Goal: Register for event/course: Sign up to attend an event or enroll in a course

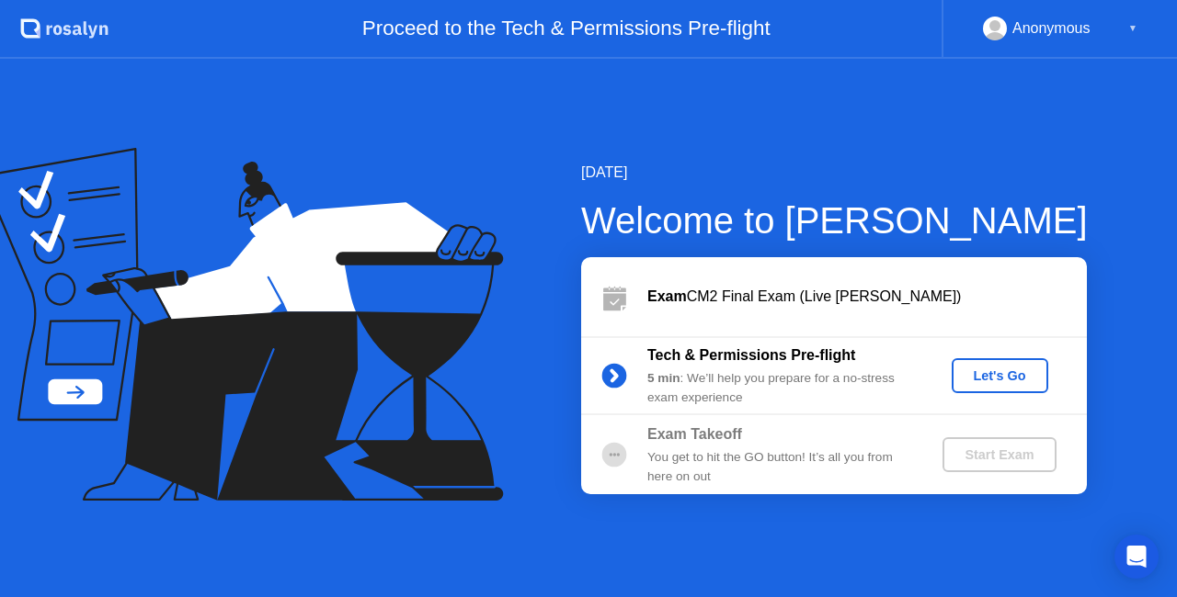
click at [978, 369] on div "Let's Go" at bounding box center [1000, 376] width 82 height 15
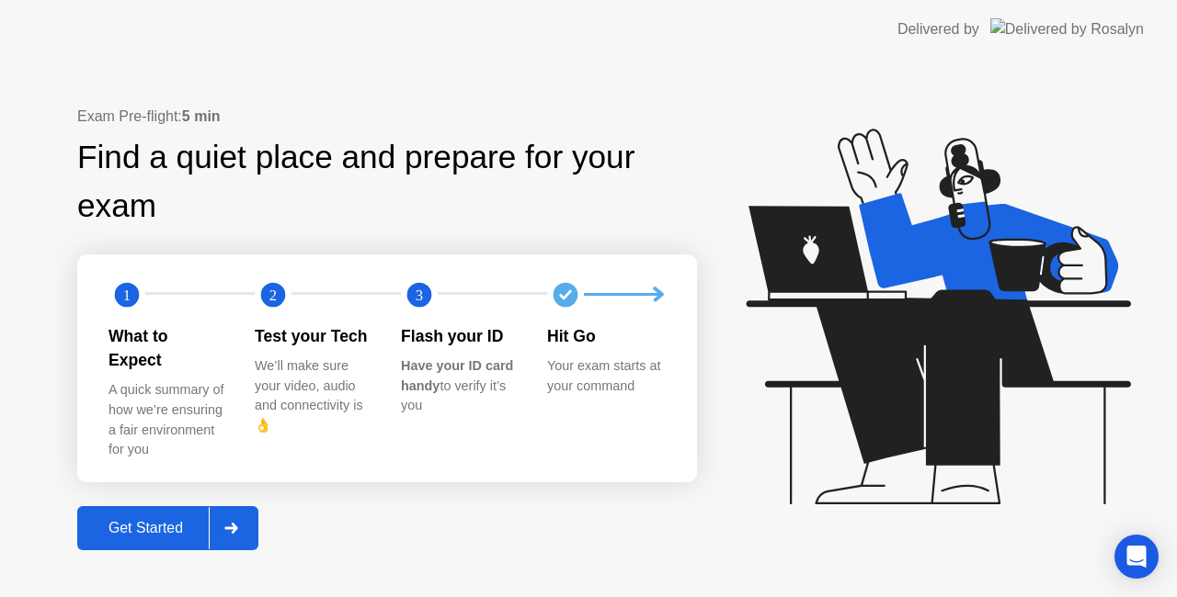
click at [105, 520] on div "Get Started" at bounding box center [146, 528] width 126 height 17
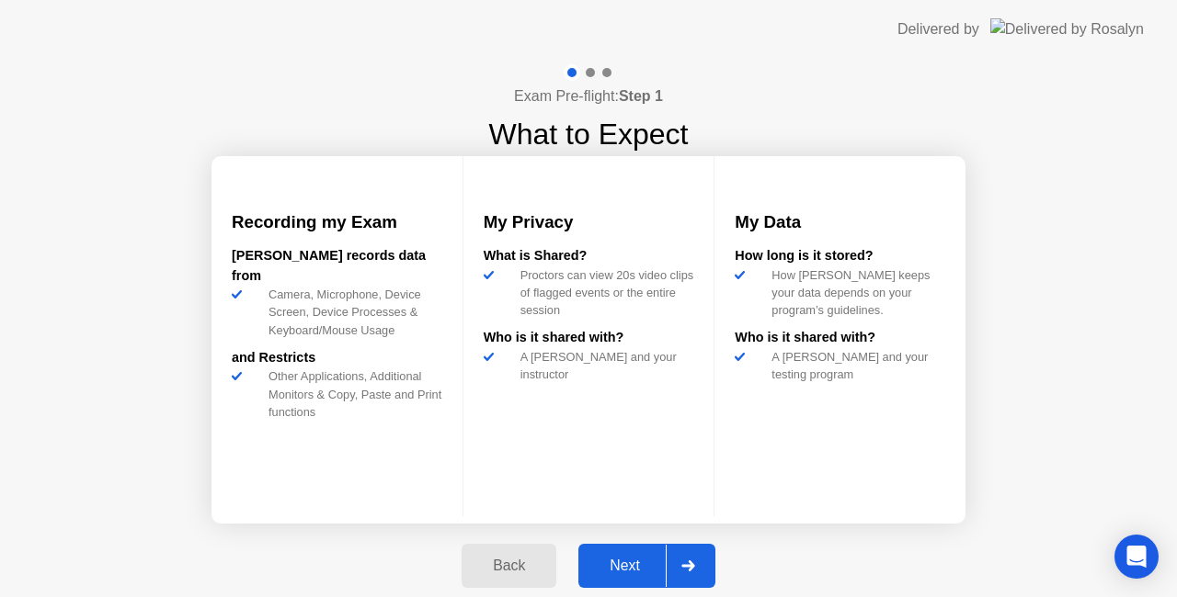
click at [633, 570] on div "Next" at bounding box center [625, 566] width 82 height 17
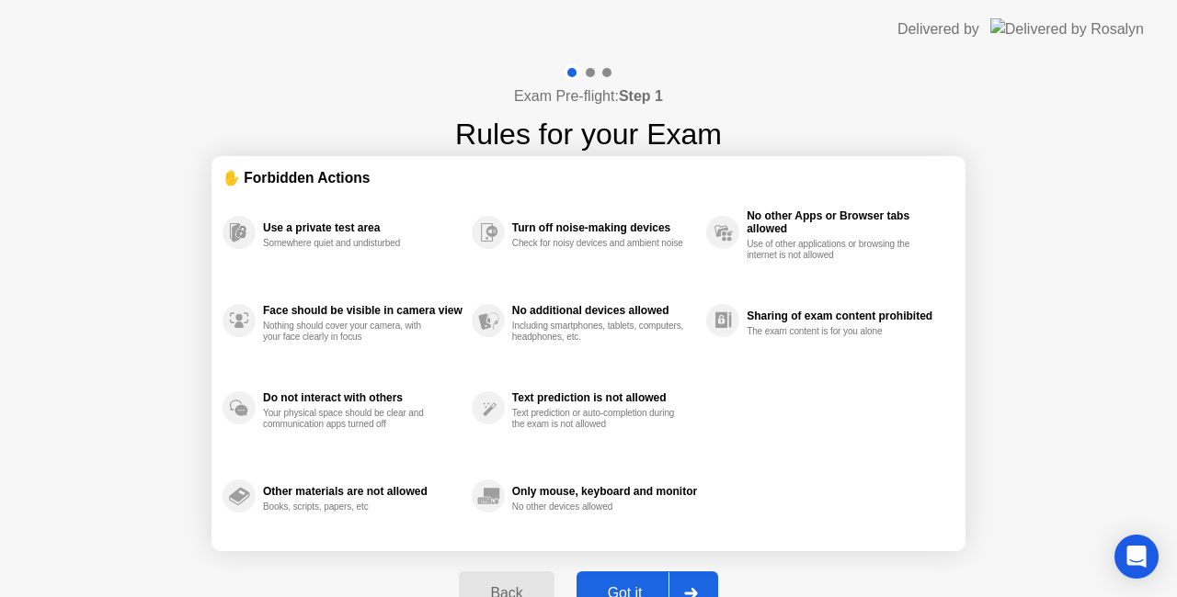
click at [616, 586] on div "Got it" at bounding box center [625, 593] width 86 height 17
select select "**********"
select select "*******"
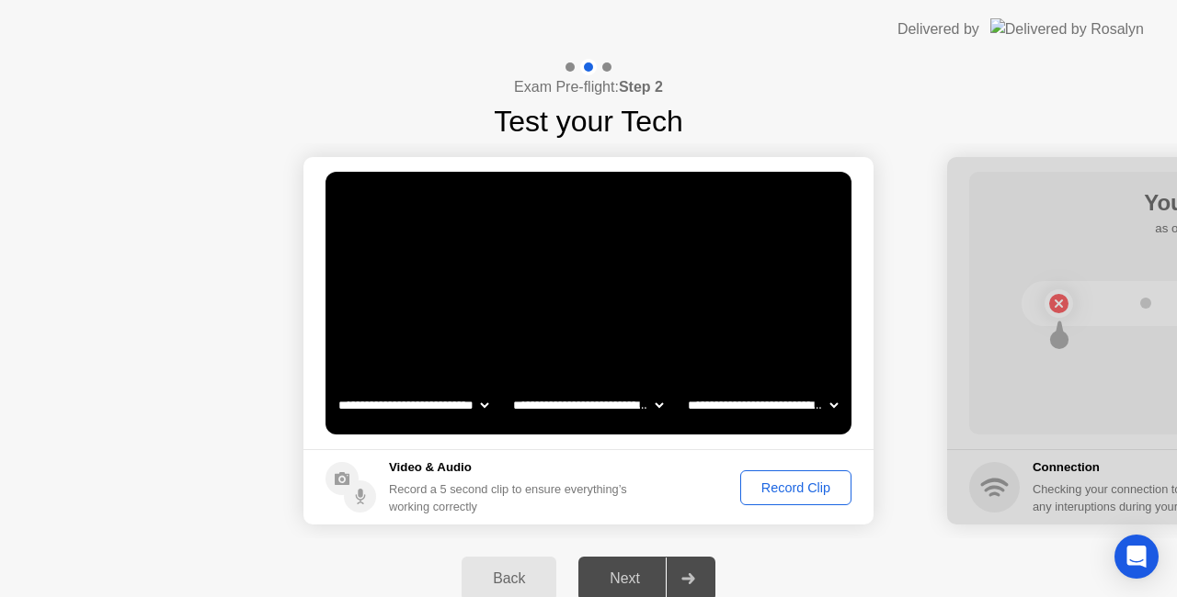
click at [800, 487] on div "Record Clip" at bounding box center [795, 488] width 98 height 15
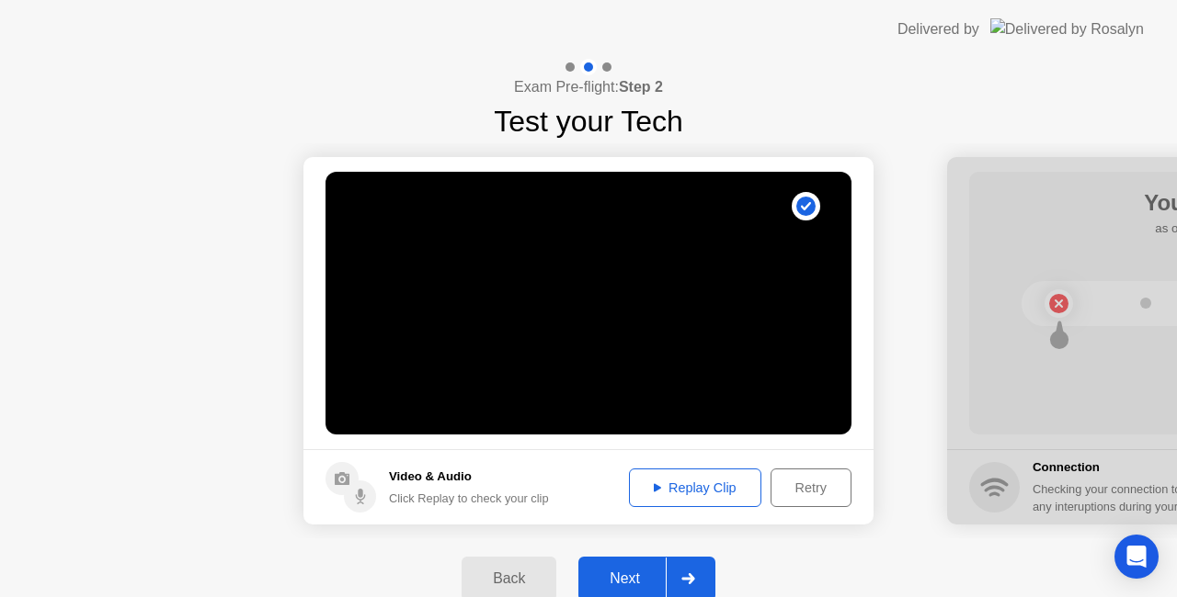
click at [648, 574] on div "Next" at bounding box center [625, 579] width 82 height 17
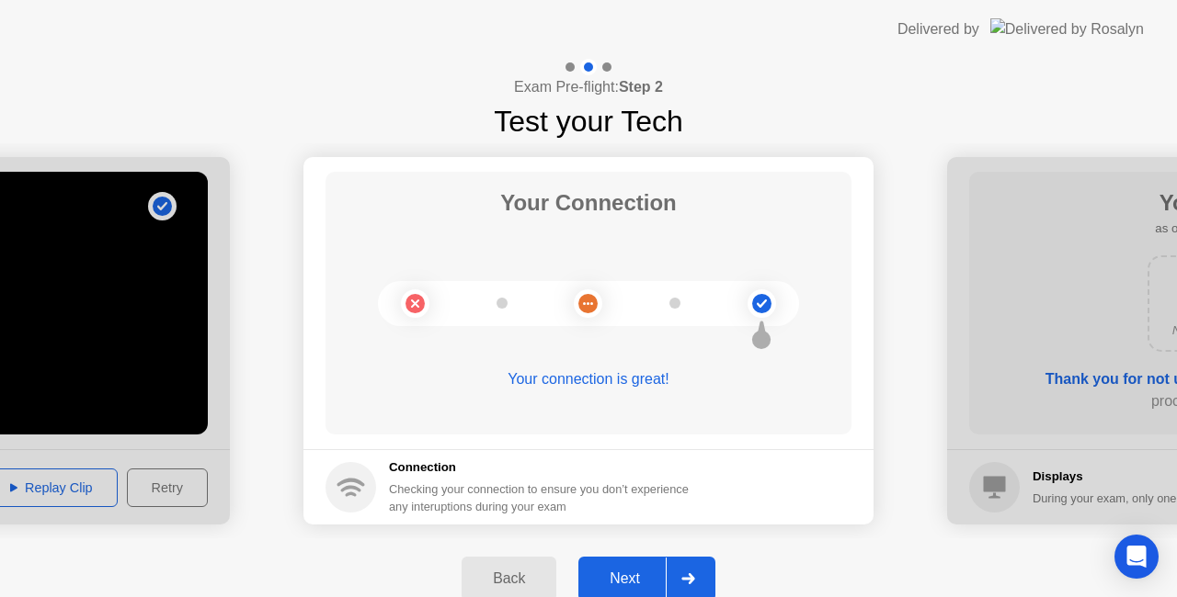
click at [624, 571] on div "Next" at bounding box center [625, 579] width 82 height 17
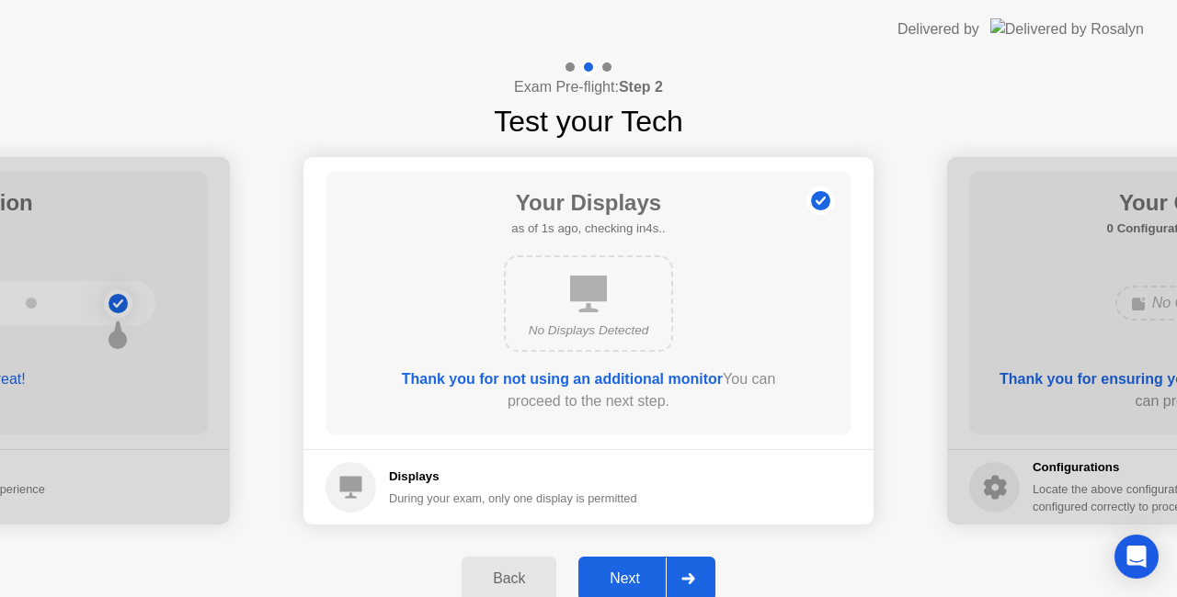
click at [624, 571] on div "Next" at bounding box center [625, 579] width 82 height 17
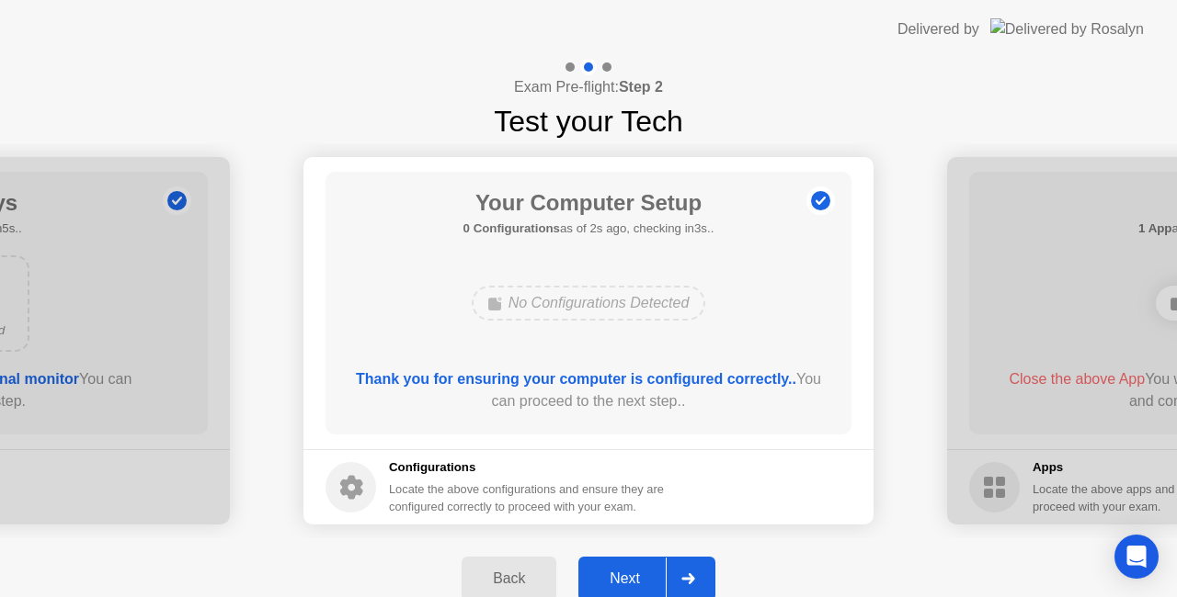
click at [629, 574] on div "Next" at bounding box center [625, 579] width 82 height 17
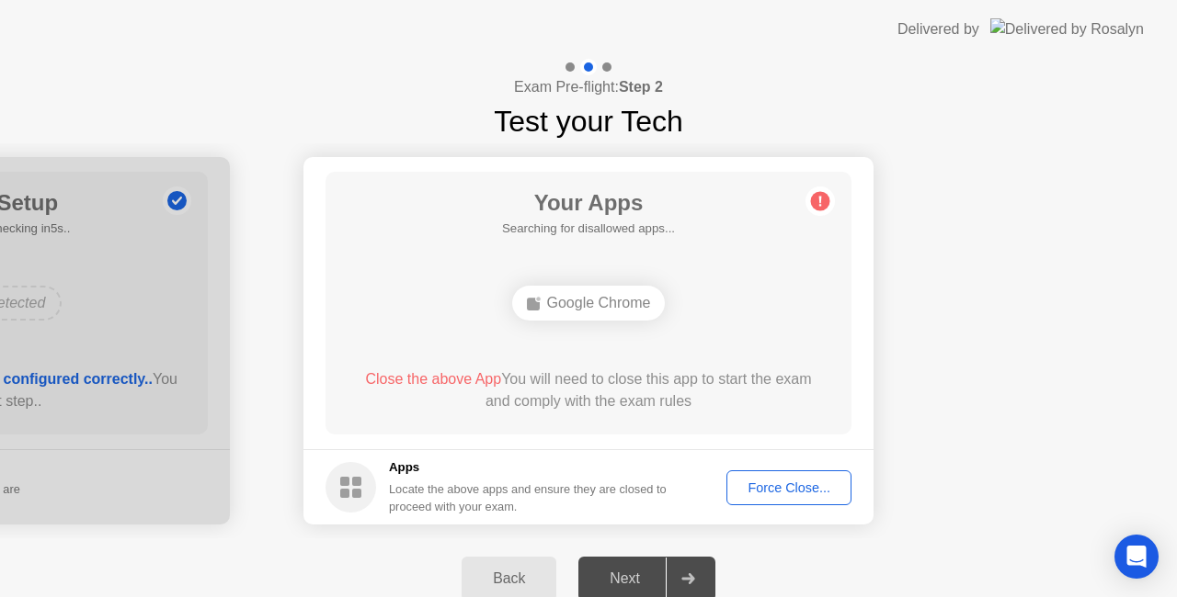
click at [773, 485] on div "Force Close..." at bounding box center [789, 488] width 112 height 15
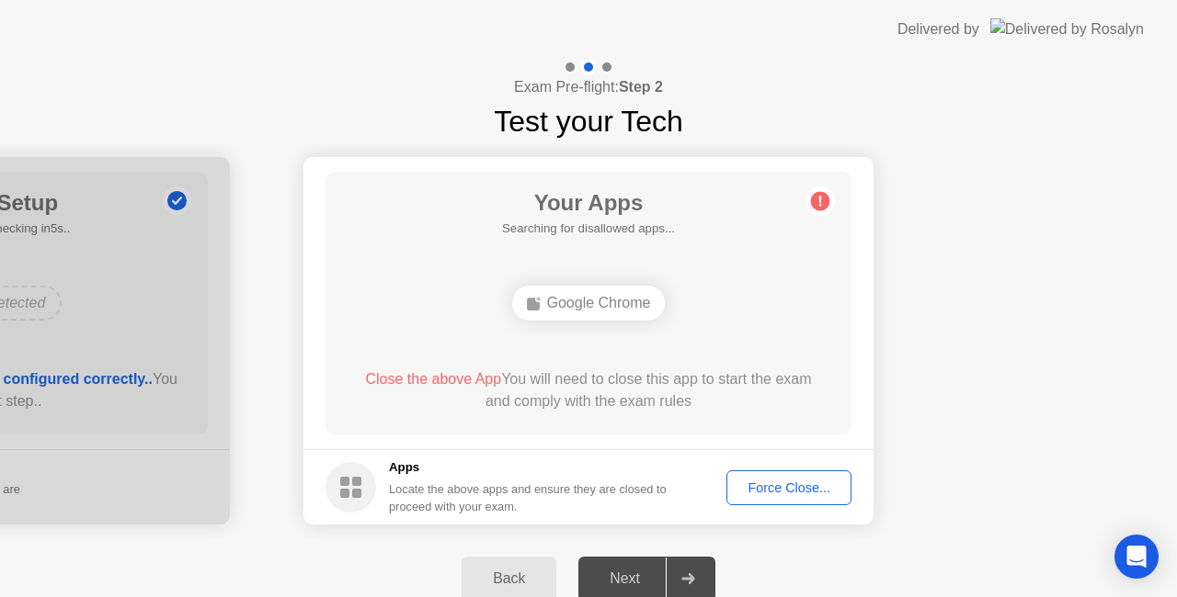
click at [794, 486] on div "Force Close..." at bounding box center [789, 488] width 112 height 15
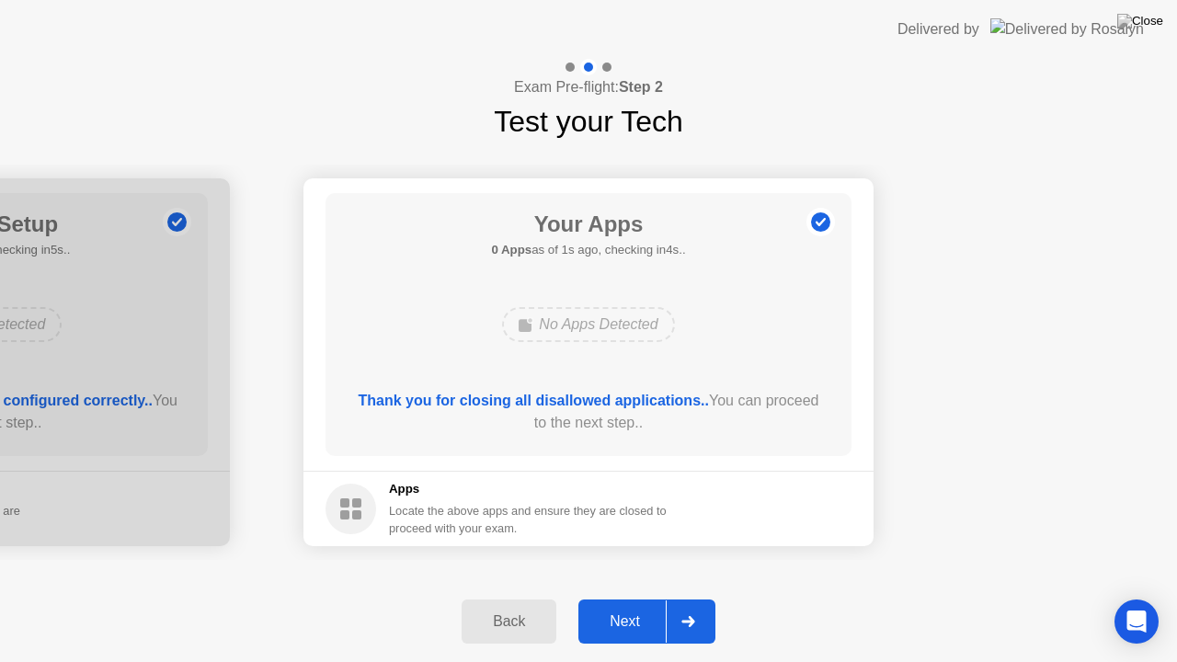
click at [638, 597] on div "Next" at bounding box center [625, 621] width 82 height 17
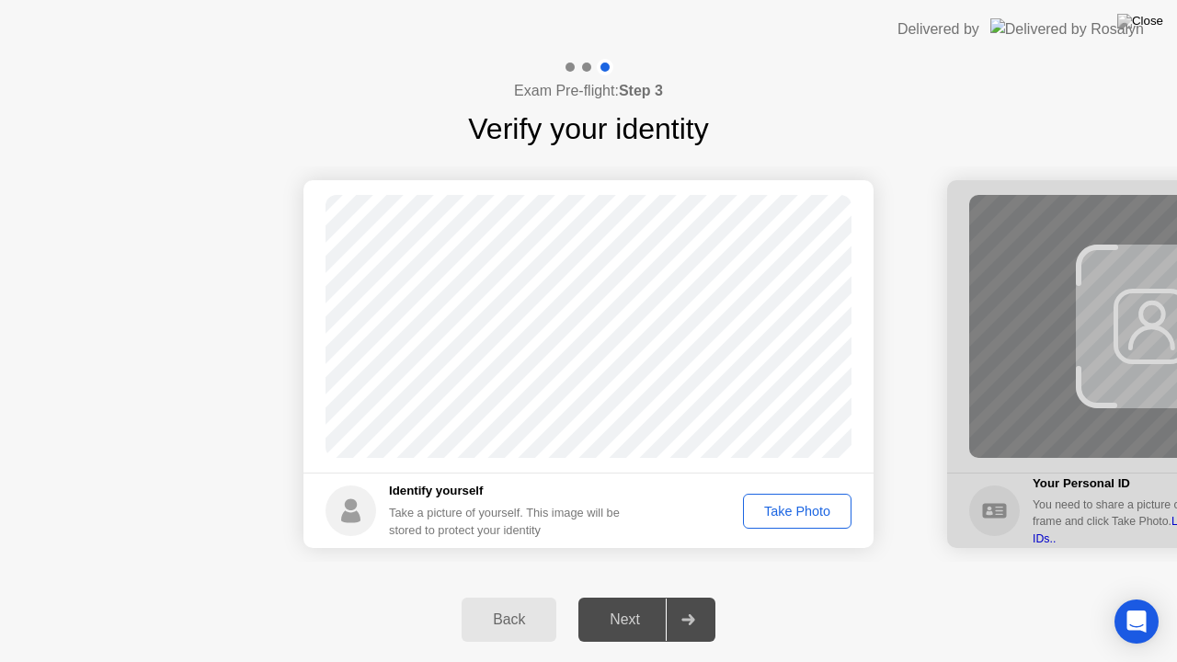
click at [822, 511] on div "Take Photo" at bounding box center [797, 511] width 96 height 15
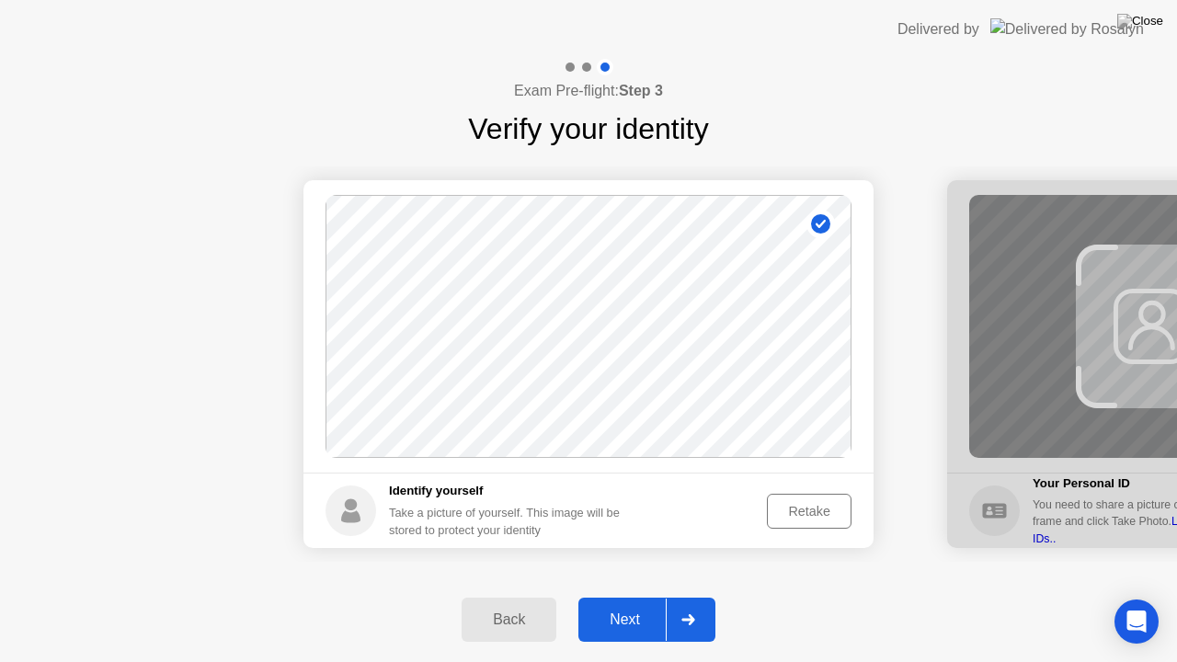
click at [632, 597] on div "Next" at bounding box center [625, 619] width 82 height 17
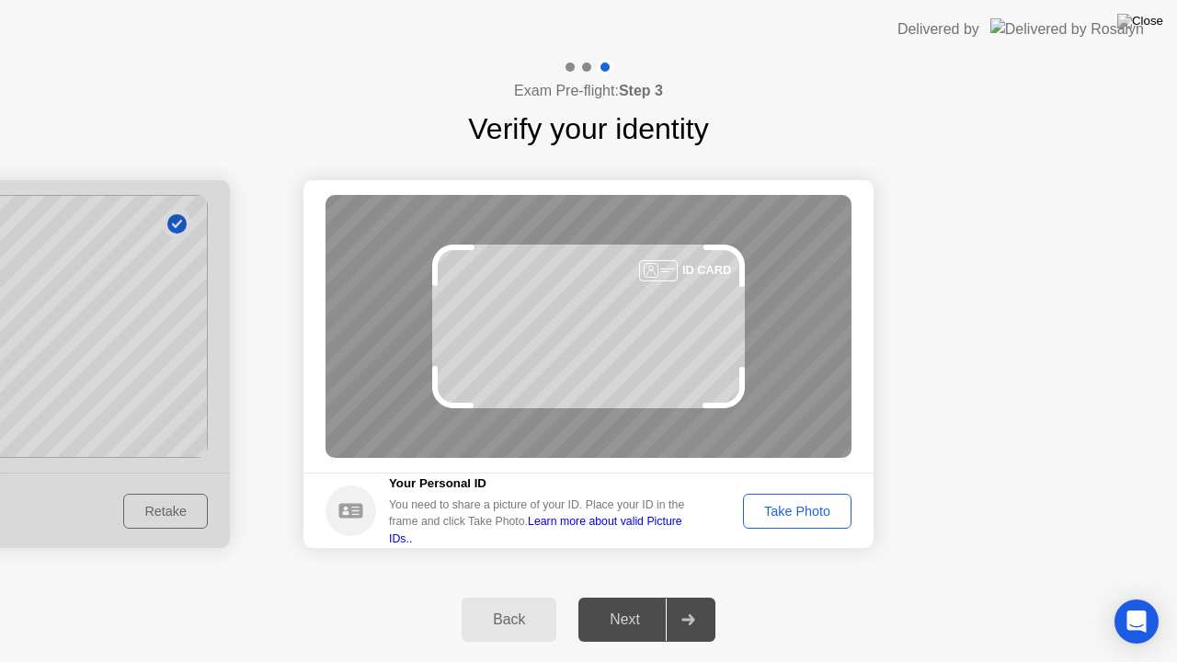
click at [833, 513] on div "Take Photo" at bounding box center [797, 511] width 96 height 15
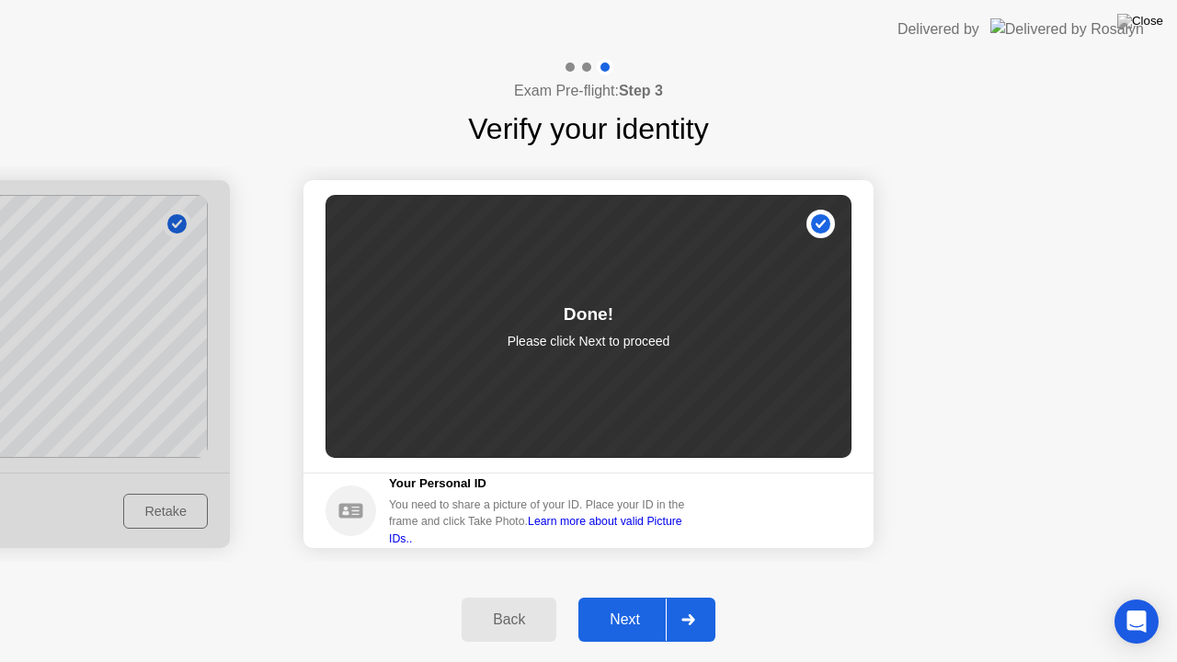
click at [631, 597] on div "Next" at bounding box center [625, 619] width 82 height 17
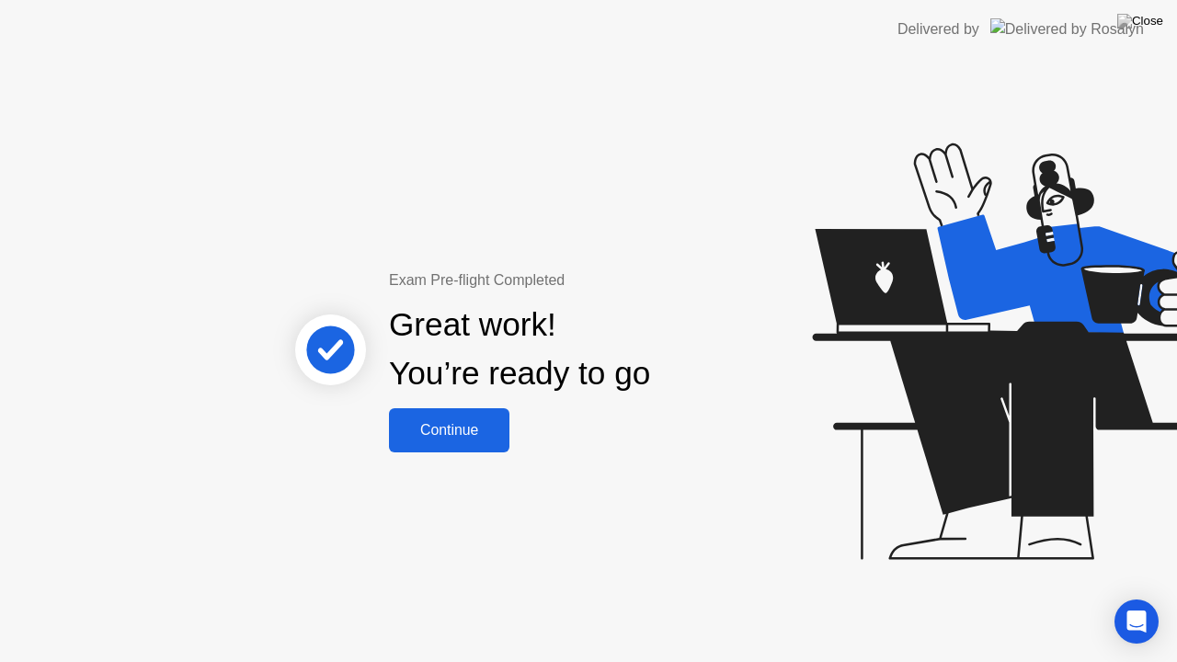
click at [465, 430] on div "Continue" at bounding box center [448, 430] width 109 height 17
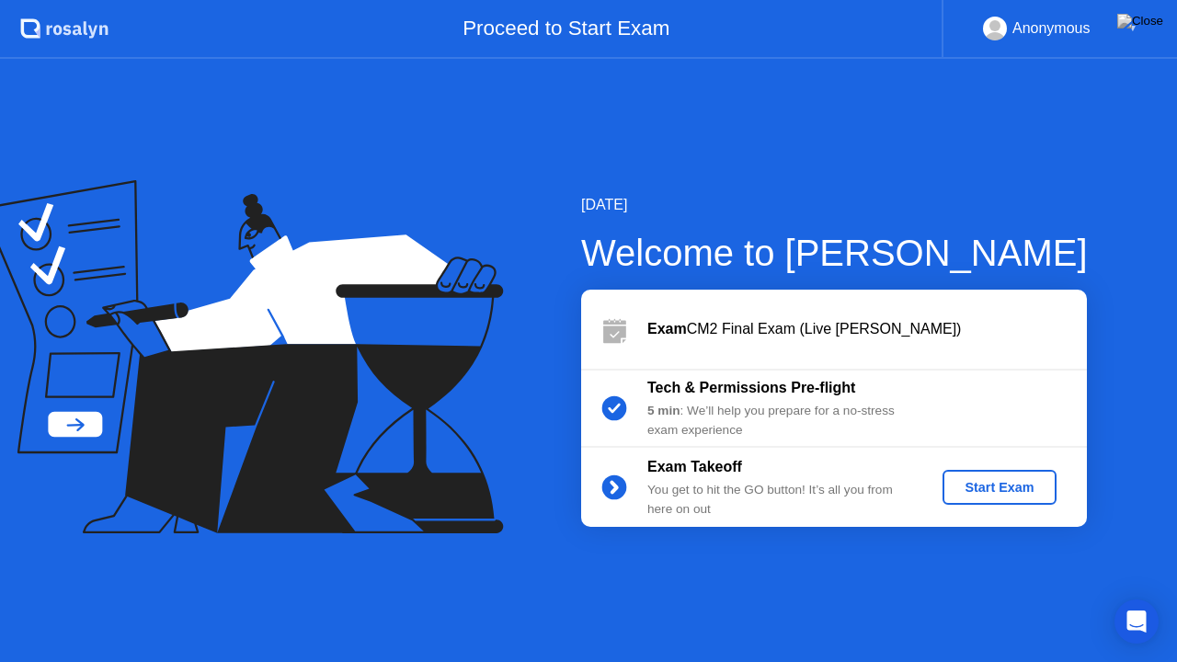
click at [982, 480] on div "Start Exam" at bounding box center [998, 487] width 98 height 15
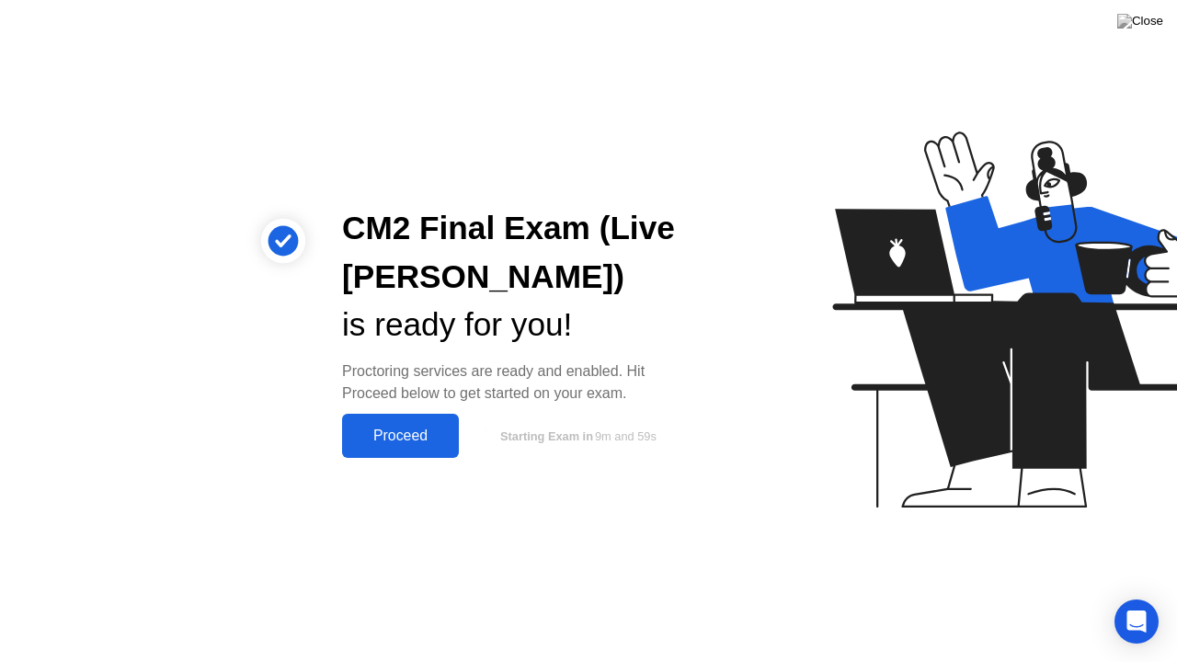
drag, startPoint x: 392, startPoint y: 442, endPoint x: 249, endPoint y: 449, distance: 142.7
click at [391, 442] on div "Proceed" at bounding box center [400, 435] width 106 height 17
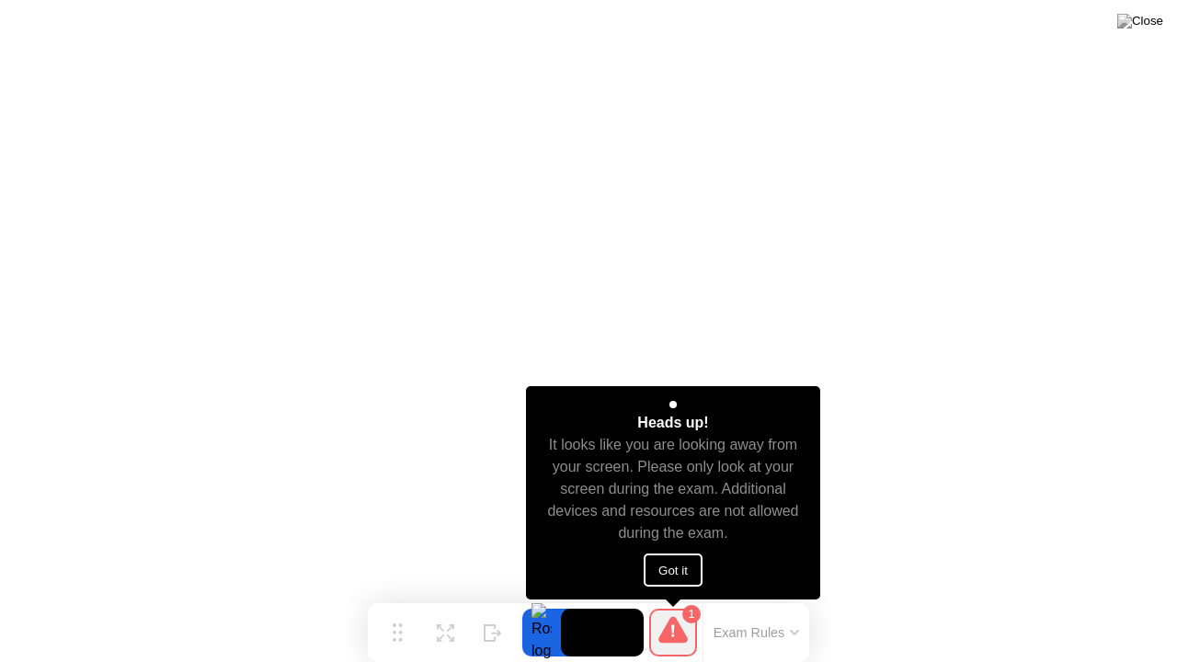
click at [669, 560] on button "Got it" at bounding box center [672, 569] width 59 height 33
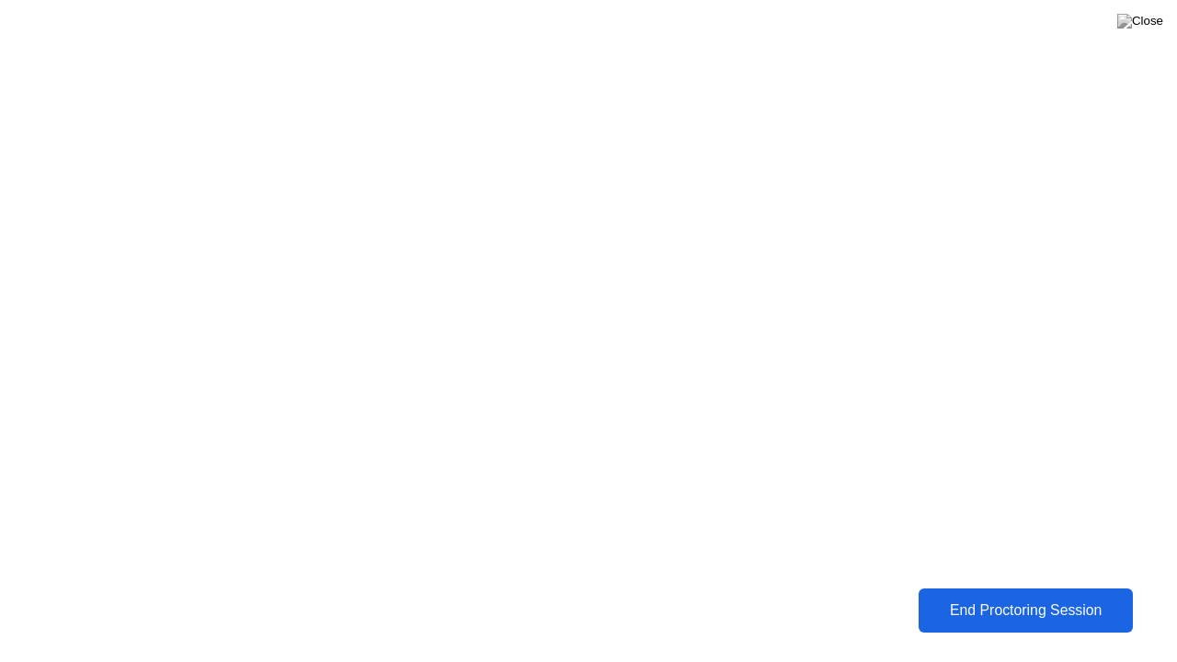
click at [1001, 597] on div "End Proctoring Session" at bounding box center [1026, 610] width 204 height 17
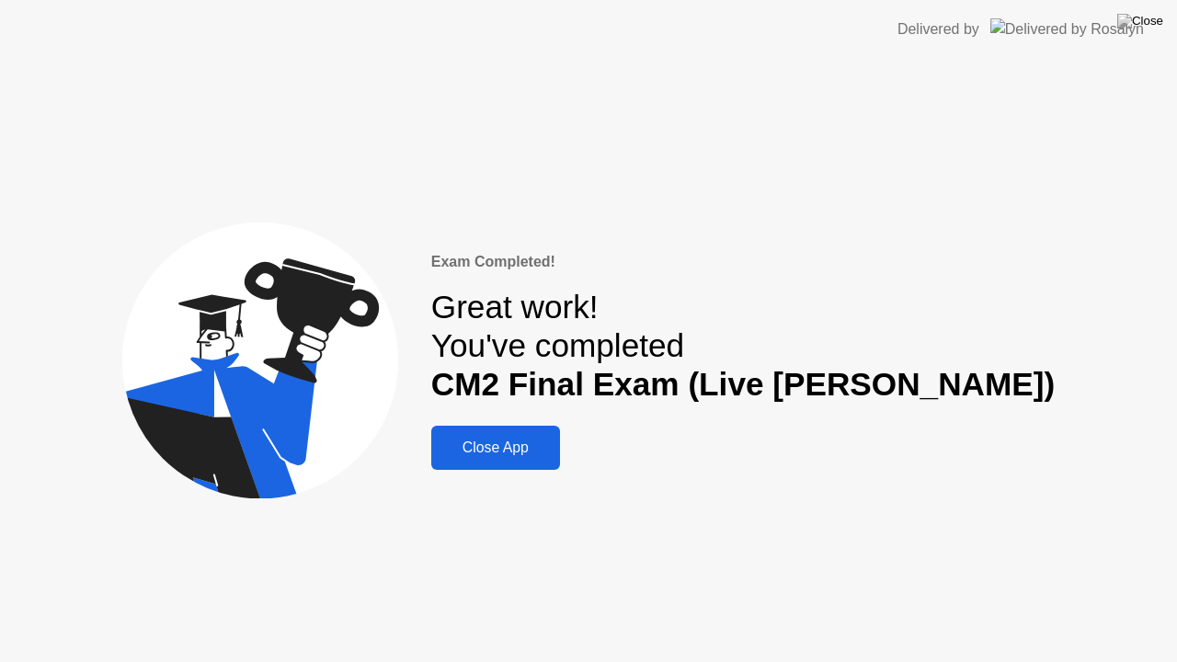
click at [554, 439] on div "Close App" at bounding box center [496, 447] width 118 height 17
